Goal: Transaction & Acquisition: Obtain resource

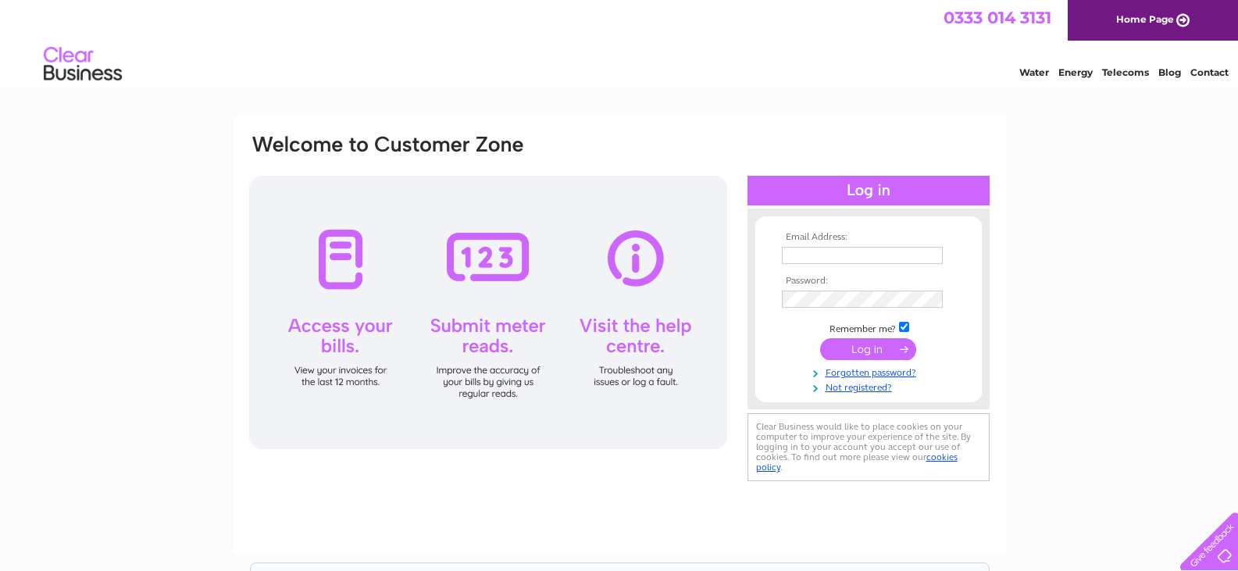
type input "[EMAIL_ADDRESS][DOMAIN_NAME]"
click at [842, 348] on input "submit" at bounding box center [868, 349] width 96 height 22
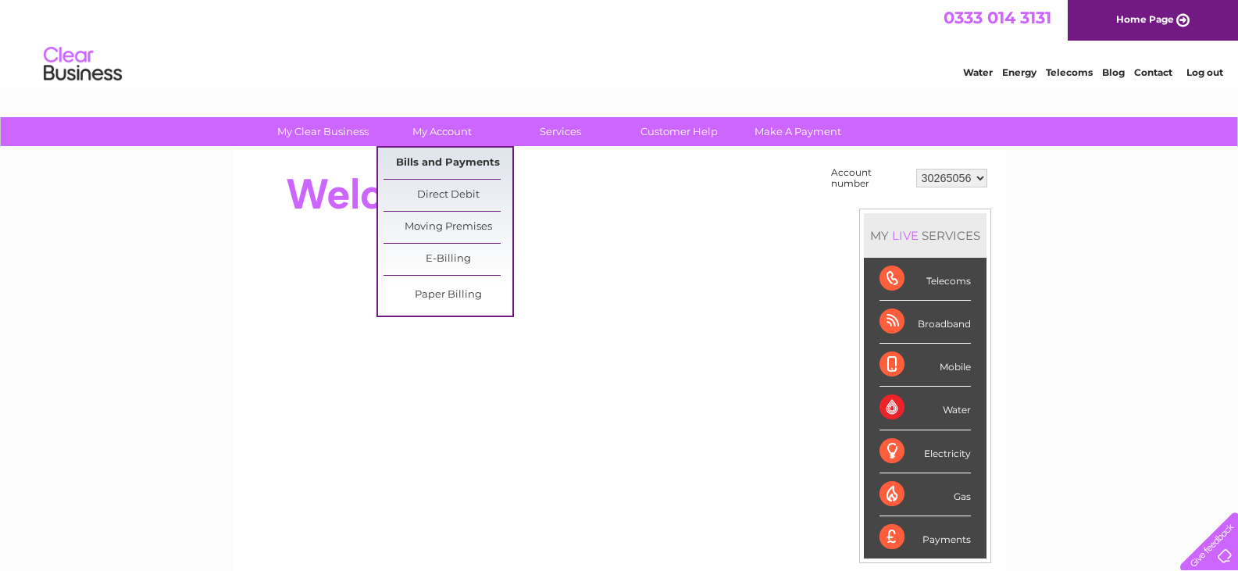
click at [407, 156] on link "Bills and Payments" at bounding box center [447, 163] width 129 height 31
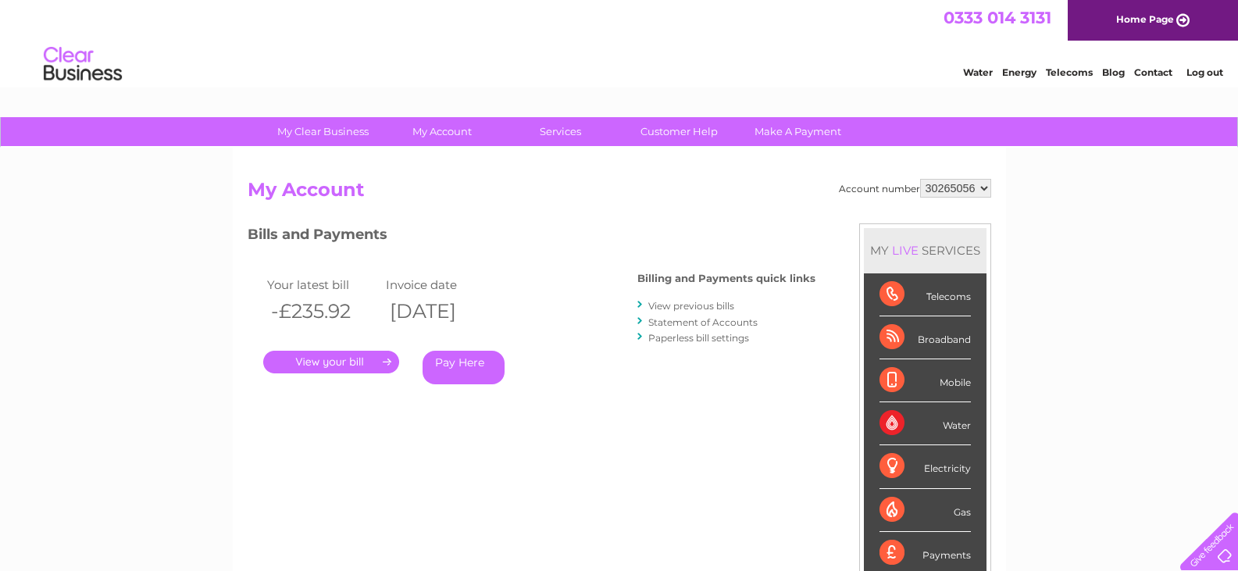
click at [984, 191] on select "30265056 30277383" at bounding box center [955, 188] width 71 height 19
select select "30277383"
click at [920, 179] on select "30265056 30277383" at bounding box center [955, 188] width 71 height 19
click at [325, 358] on link "." at bounding box center [331, 362] width 136 height 23
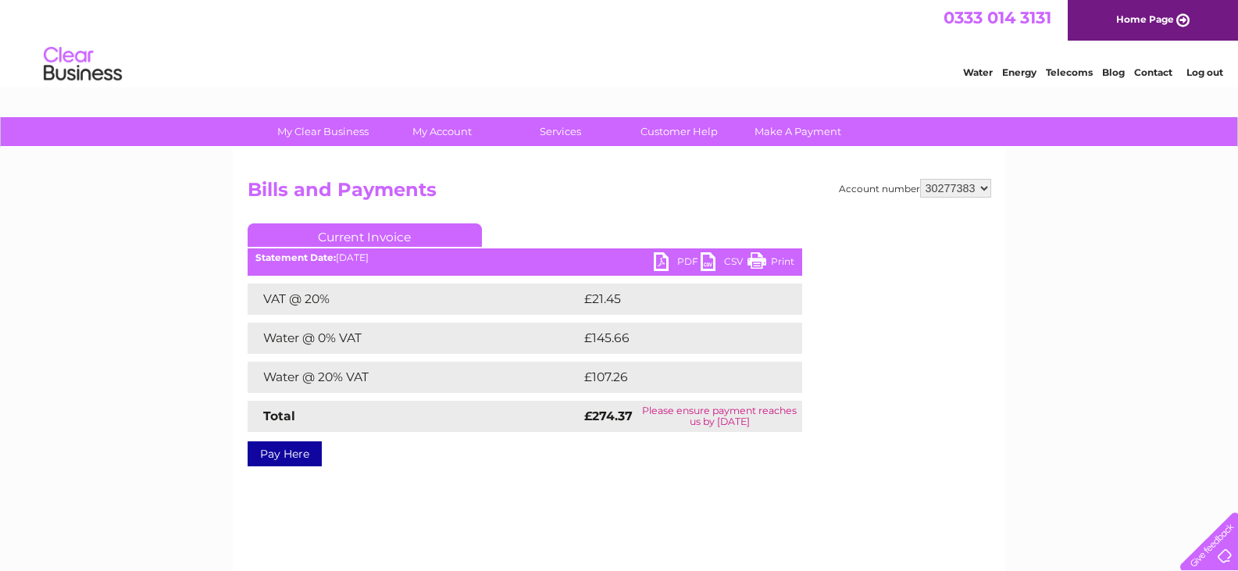
click at [686, 257] on link "PDF" at bounding box center [677, 263] width 47 height 23
